Goal: Obtain resource: Obtain resource

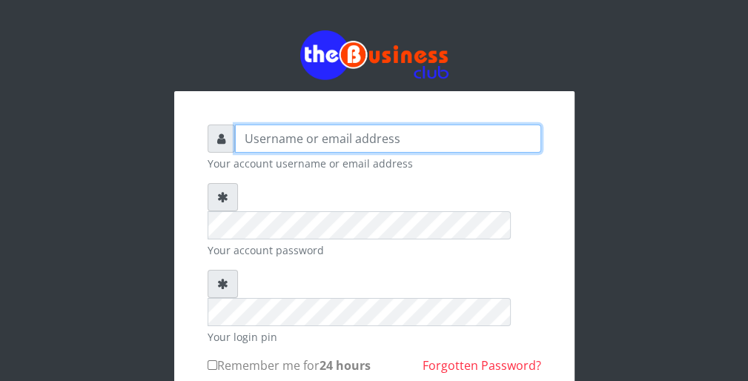
type input "wergbac8"
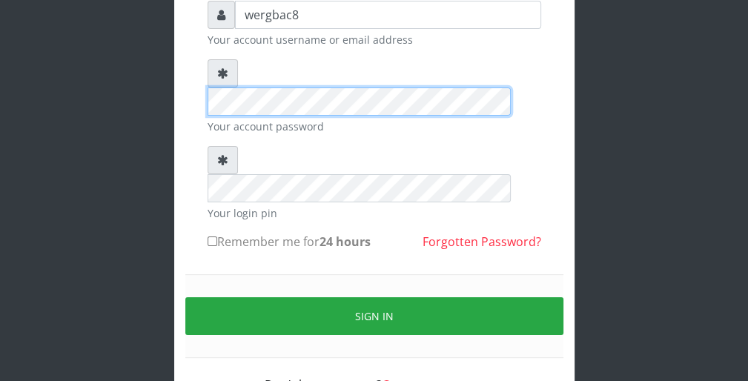
scroll to position [136, 0]
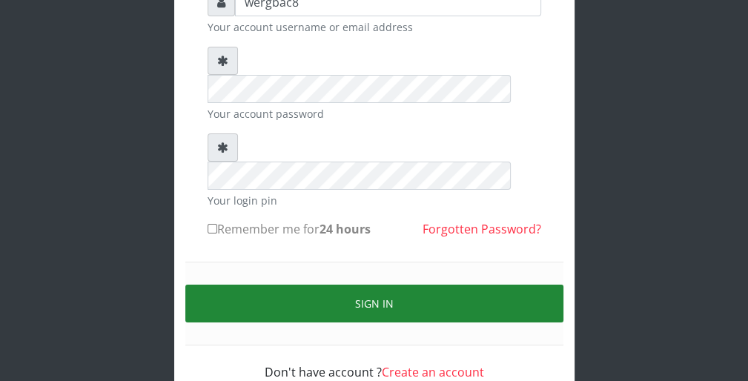
click at [430, 285] on button "Sign in" at bounding box center [374, 304] width 378 height 38
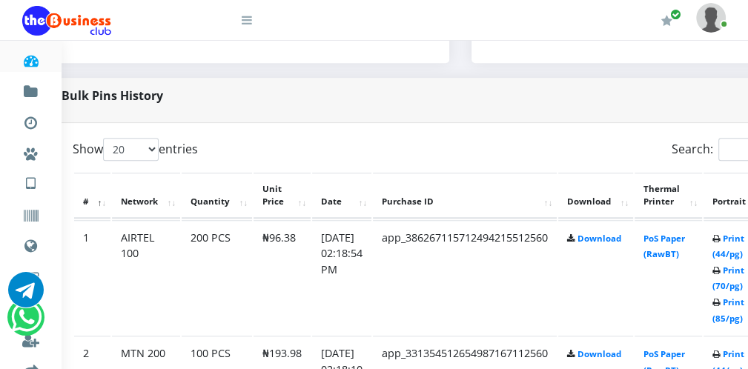
scroll to position [682, 59]
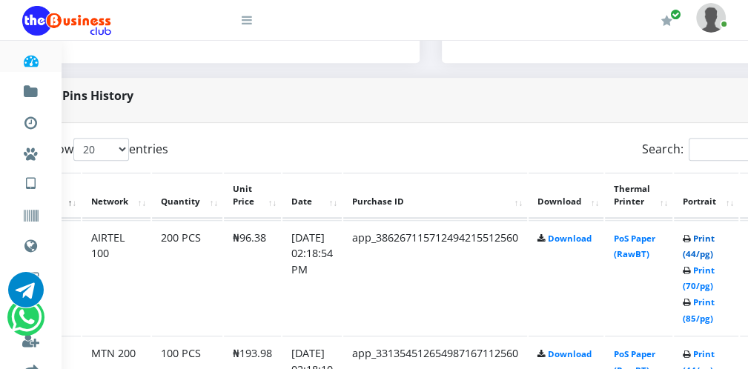
click at [709, 253] on link "Print (44/pg)" at bounding box center [698, 246] width 32 height 27
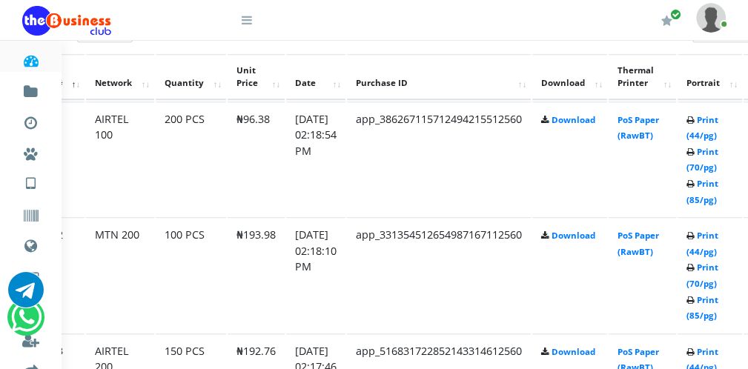
scroll to position [800, 27]
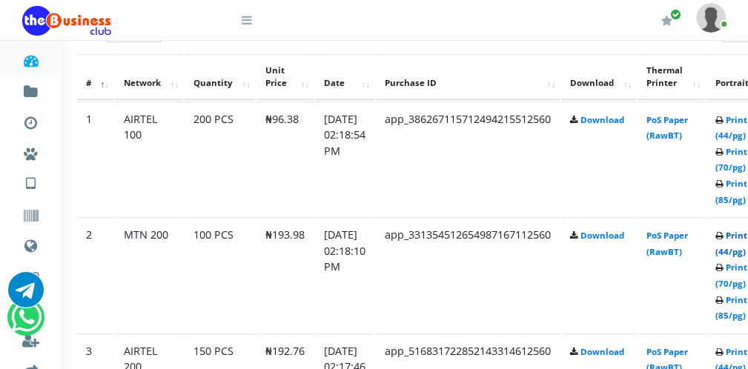
click at [736, 252] on link "Print (44/pg)" at bounding box center [731, 243] width 32 height 27
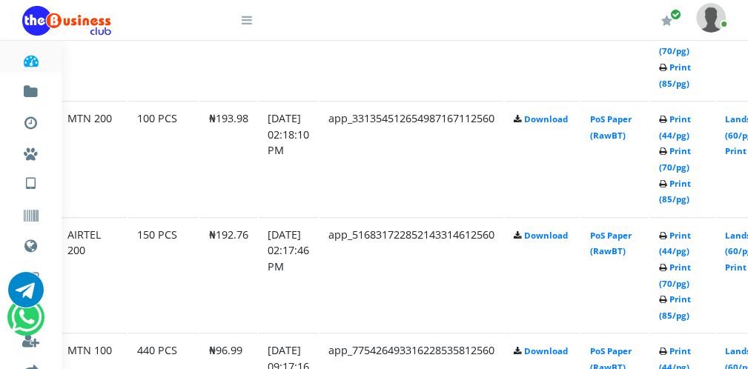
scroll to position [919, 83]
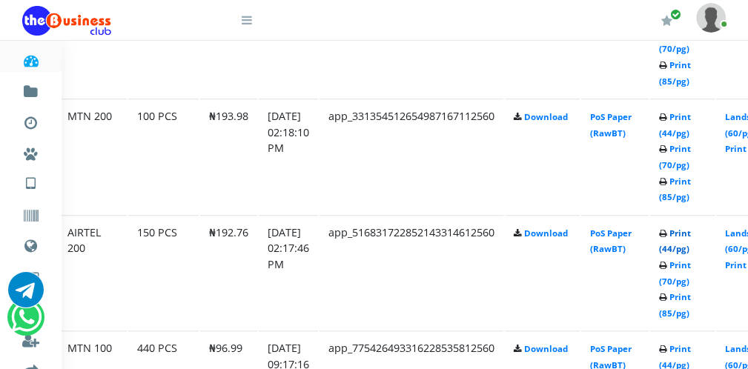
click at [676, 251] on link "Print (44/pg)" at bounding box center [675, 240] width 32 height 27
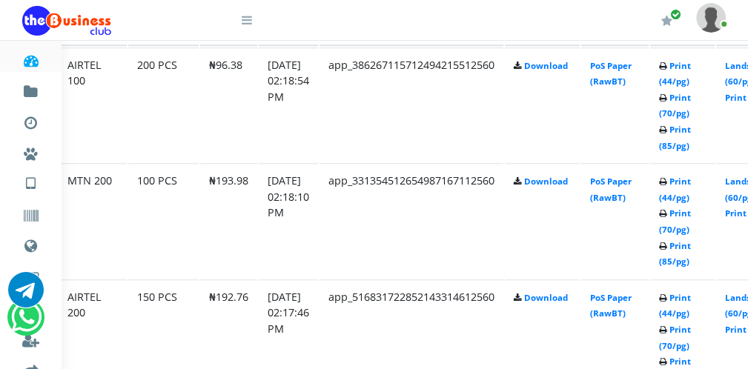
scroll to position [919, 83]
